Goal: Navigation & Orientation: Find specific page/section

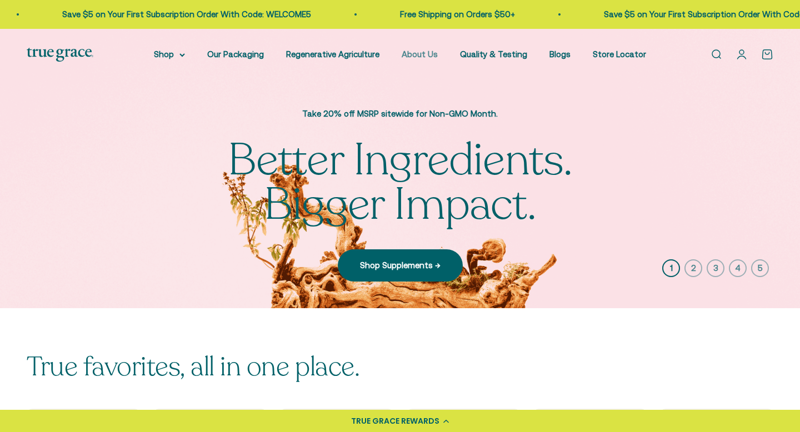
click at [433, 54] on link "About Us" at bounding box center [420, 53] width 36 height 9
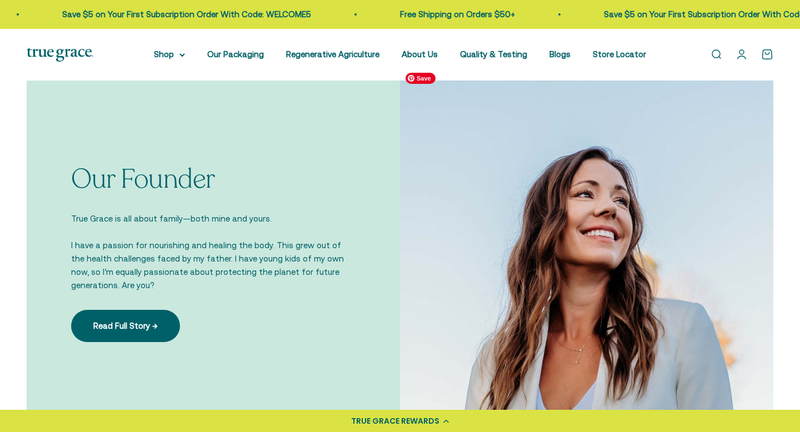
scroll to position [716, 0]
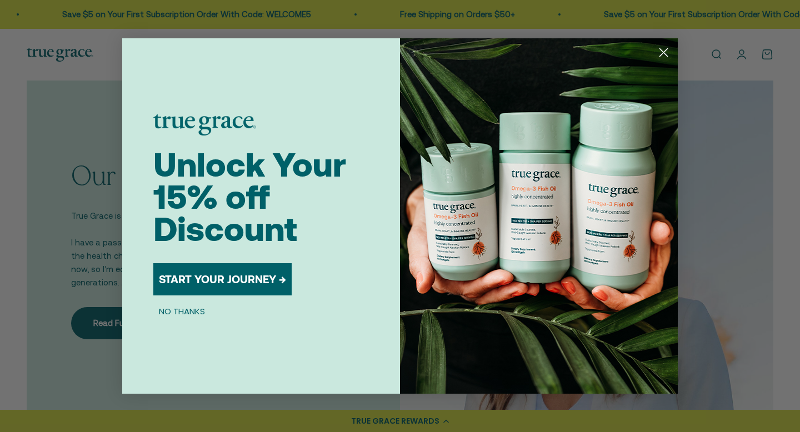
click at [658, 54] on circle "Close dialog" at bounding box center [663, 52] width 18 height 18
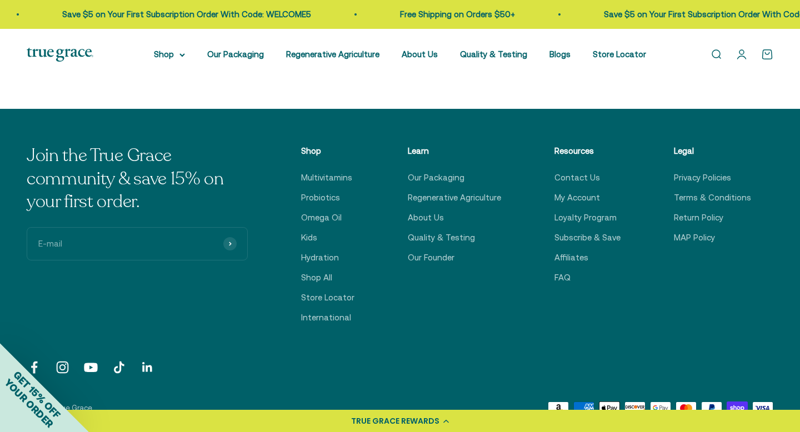
scroll to position [2704, 0]
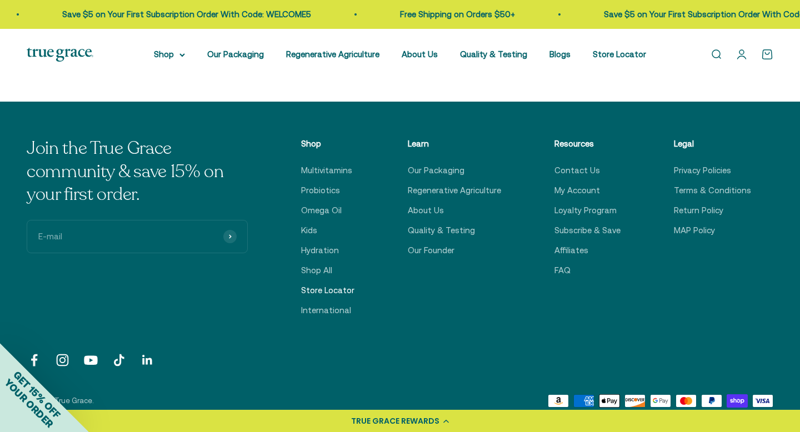
click at [350, 291] on link "Store Locator" at bounding box center [327, 290] width 53 height 13
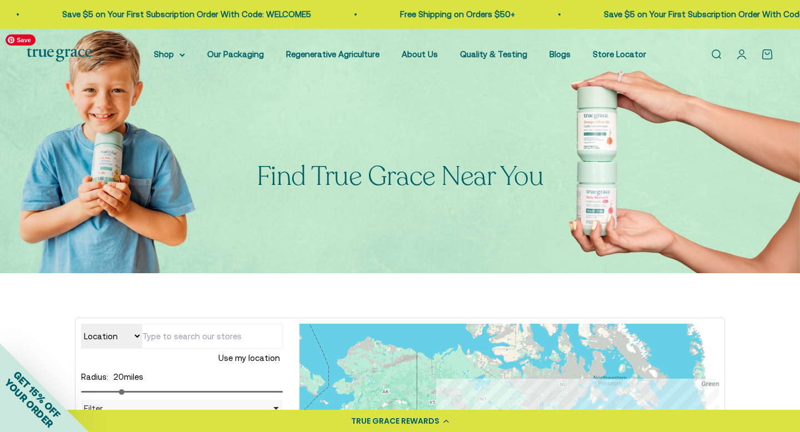
scroll to position [162, 0]
